Goal: Understand process/instructions: Learn how to perform a task or action

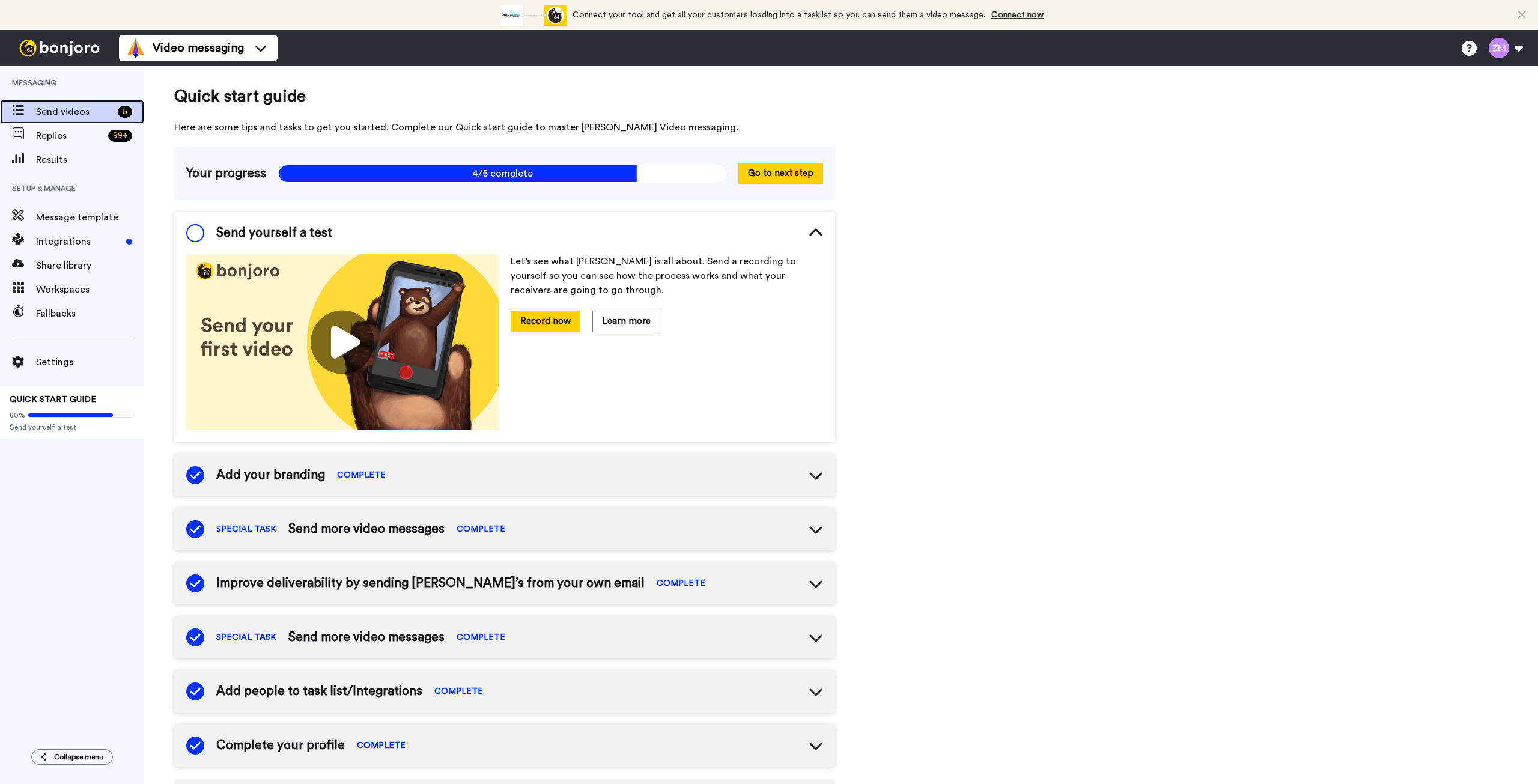
click at [93, 113] on span "Send videos" at bounding box center [75, 112] width 77 height 15
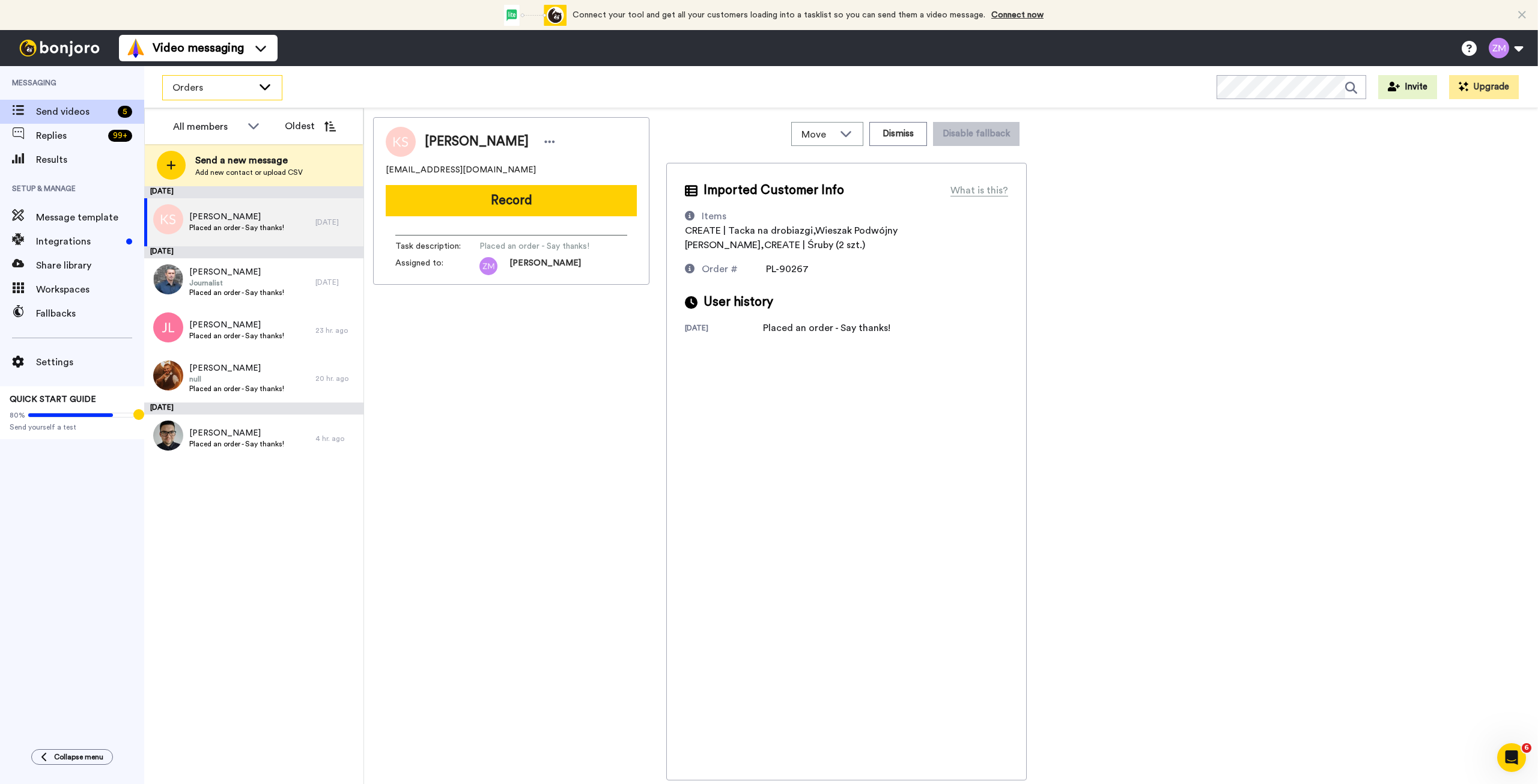
click at [264, 89] on icon at bounding box center [265, 87] width 11 height 6
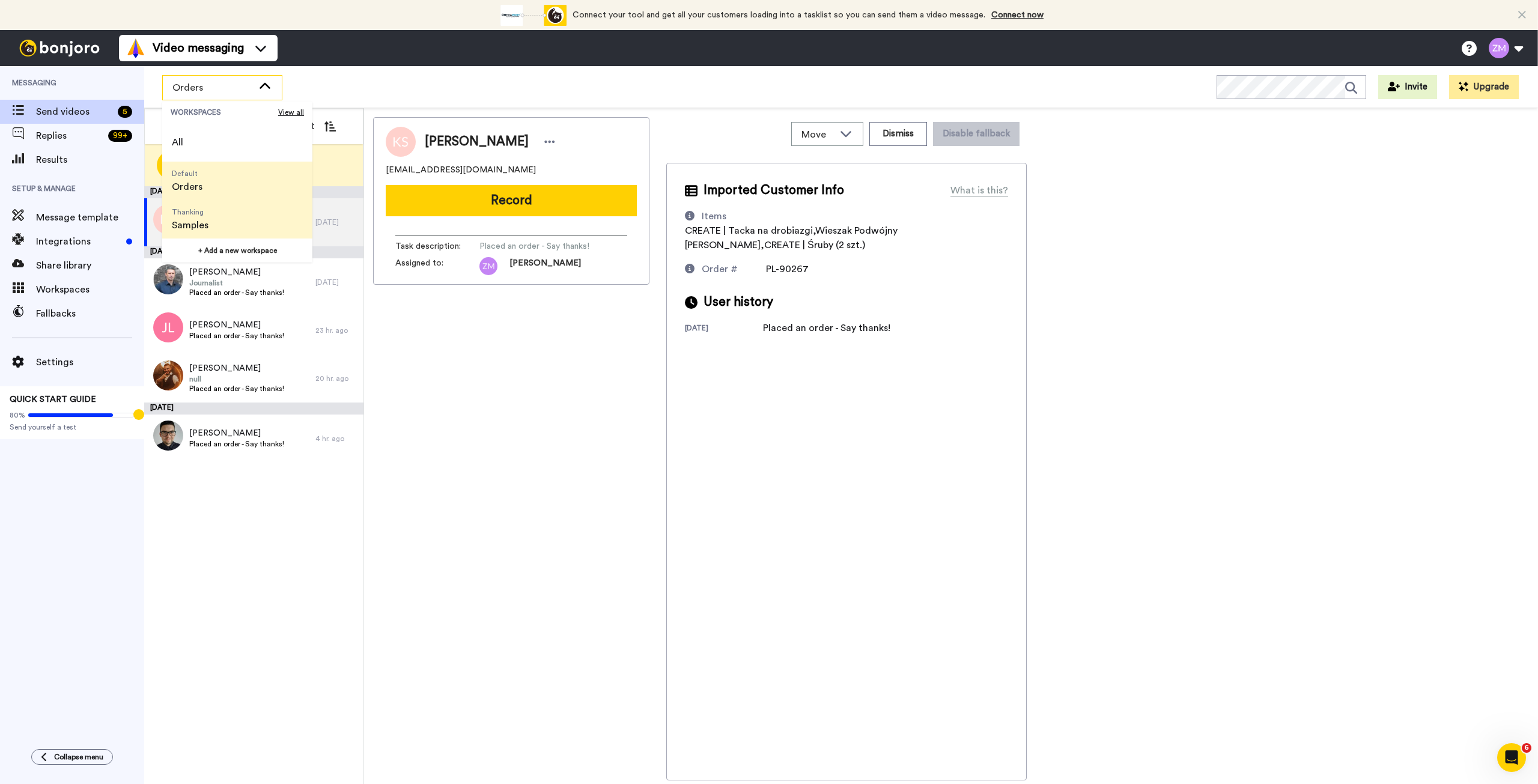
click at [228, 217] on li "Thanking Samples" at bounding box center [237, 219] width 150 height 38
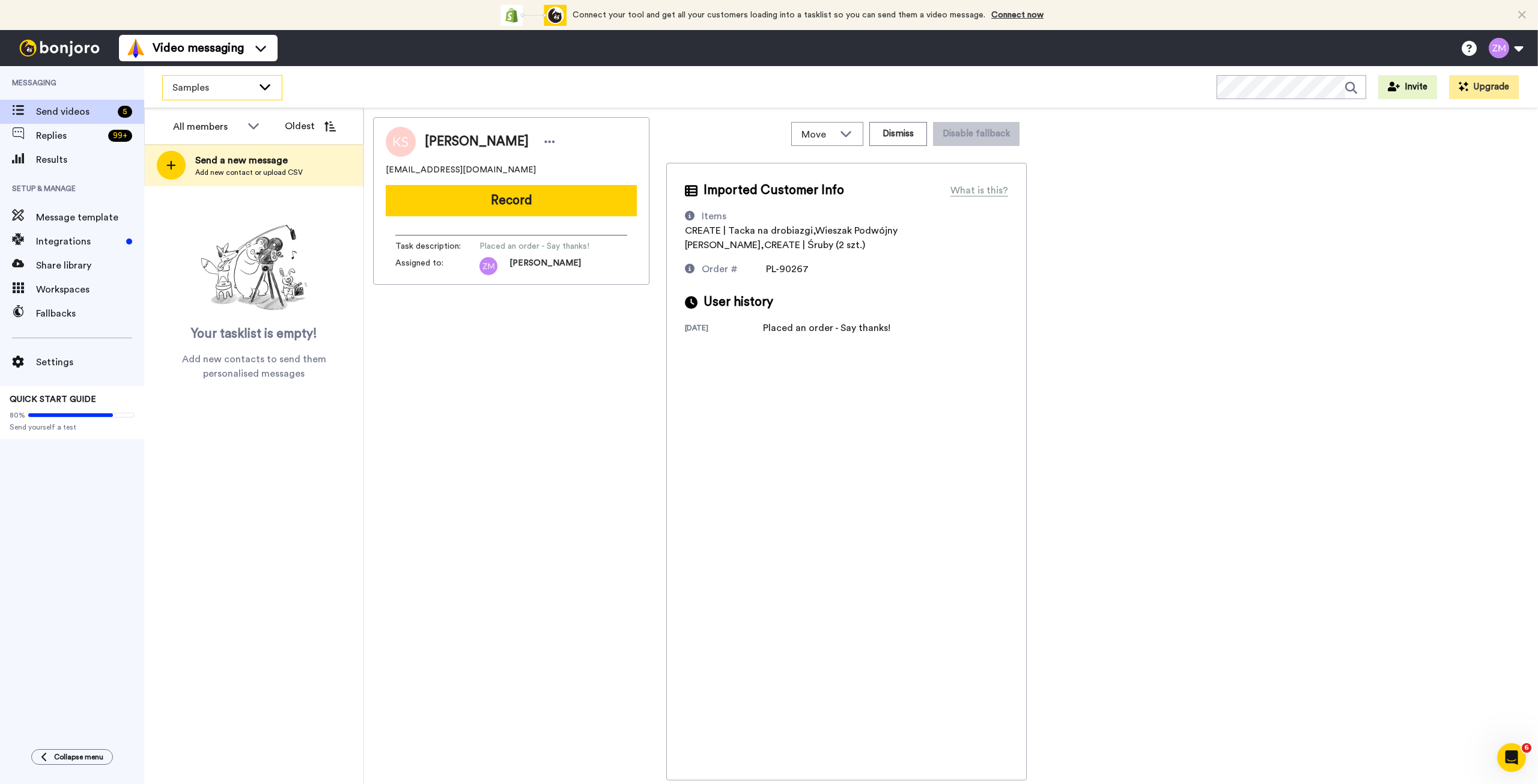
click at [264, 86] on icon at bounding box center [265, 86] width 15 height 12
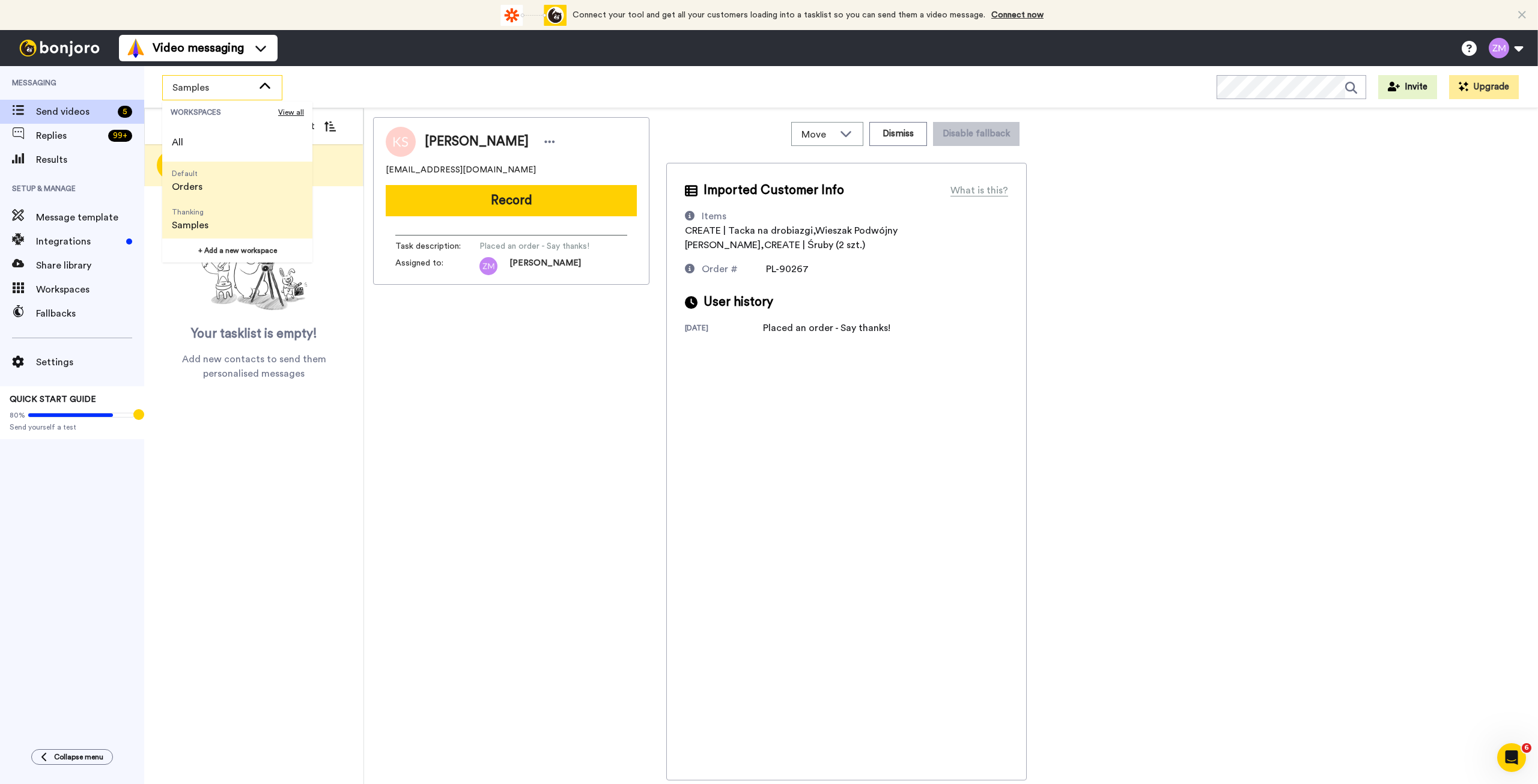
click at [225, 173] on li "Default Orders" at bounding box center [237, 181] width 150 height 38
